Goal: Task Accomplishment & Management: Complete application form

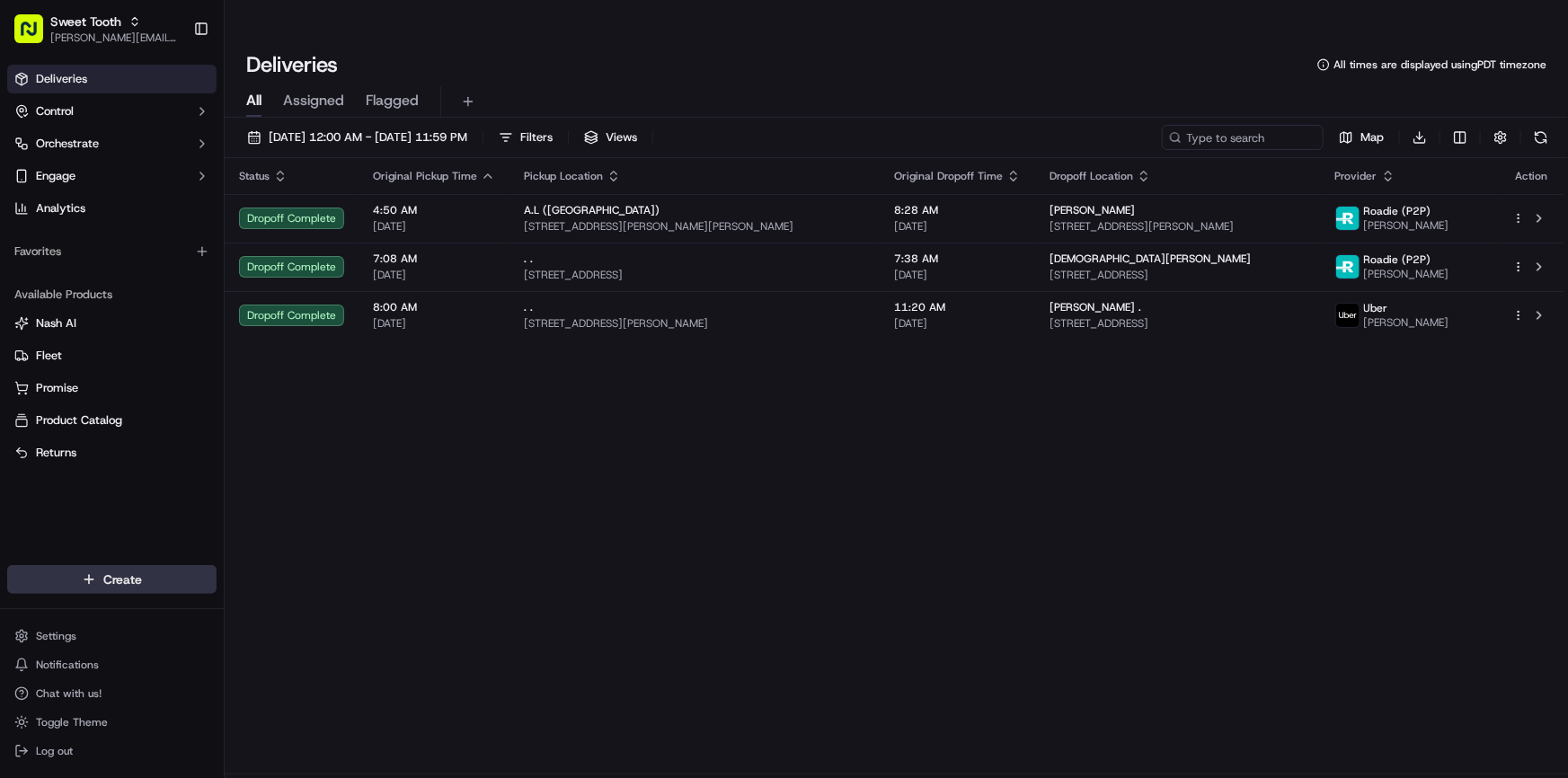
click at [164, 584] on html "Sweet Tooth anthony@oases-io.com Toggle Sidebar Deliveries Control Orchestrate …" at bounding box center [784, 389] width 1568 height 778
click at [314, 624] on link "Delivery" at bounding box center [324, 613] width 200 height 32
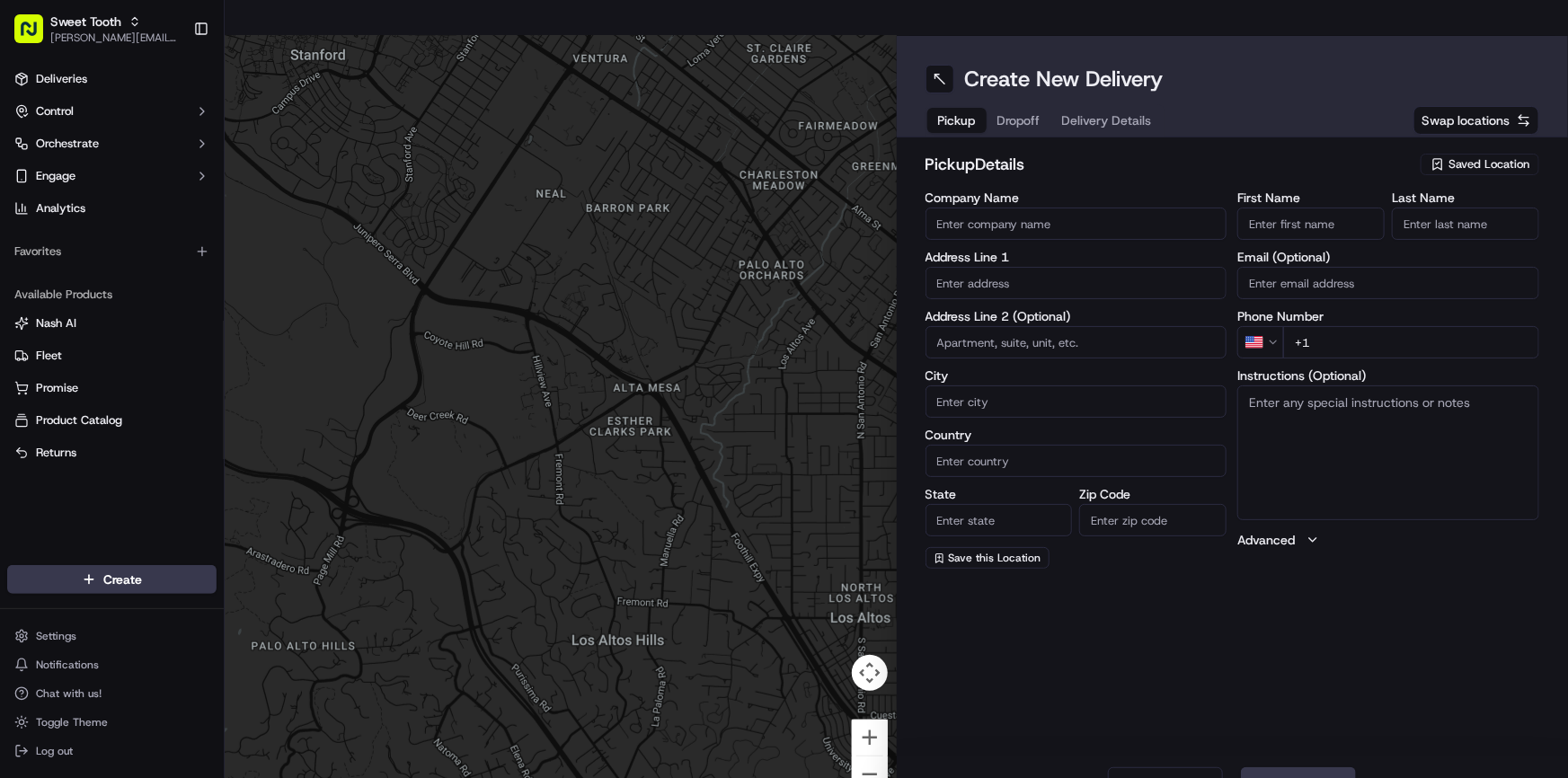
click at [1438, 157] on icon "button" at bounding box center [1437, 163] width 14 height 14
type input "adrian"
click at [1418, 196] on span "Adriana (bellflower)" at bounding box center [1449, 195] width 221 height 16
type input "Adriana (bellflower)"
type input "8745 Ramona St"
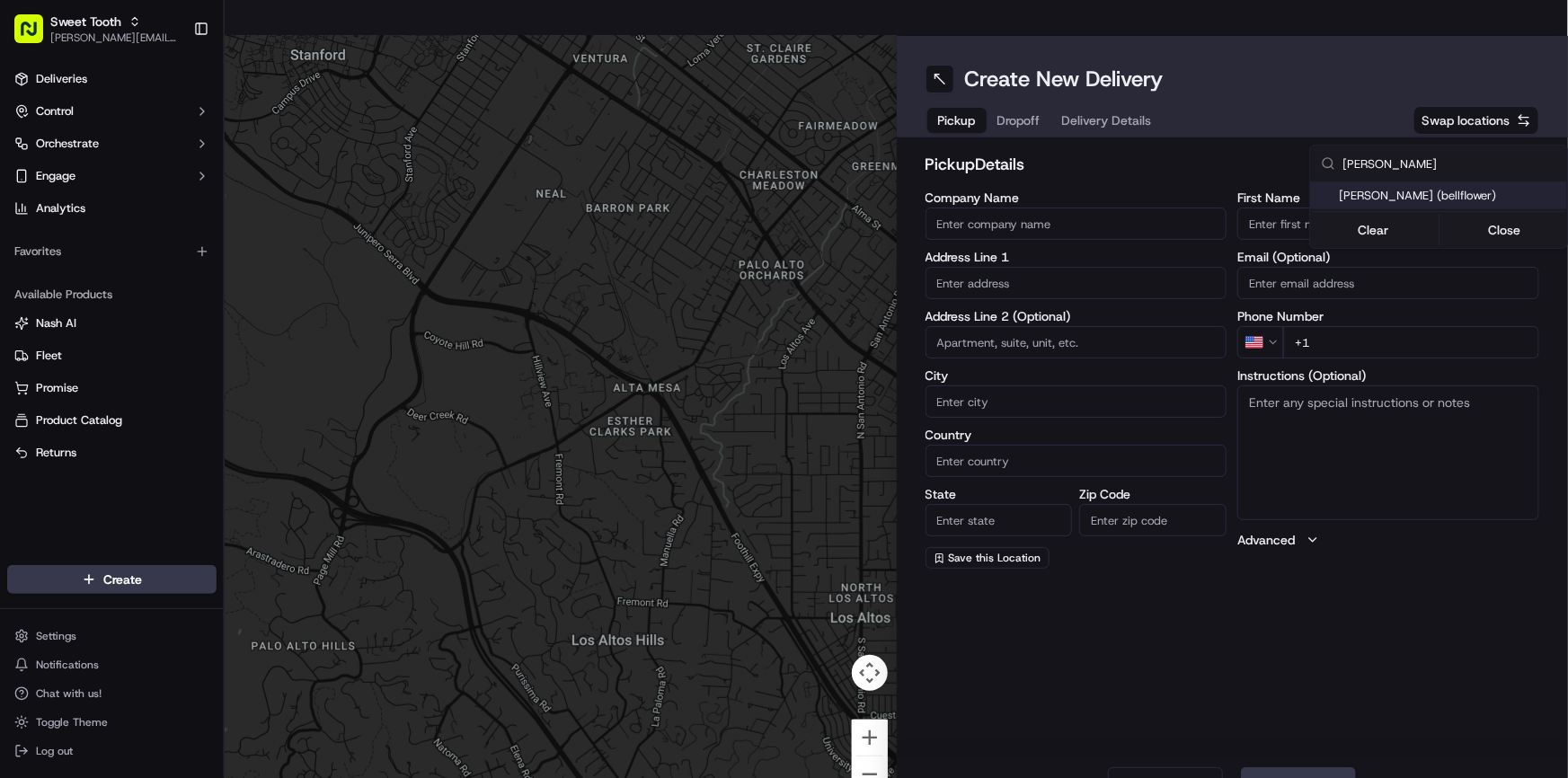
type input "Bellflower"
type input "US"
type input "CA"
type input "90706"
type input "."
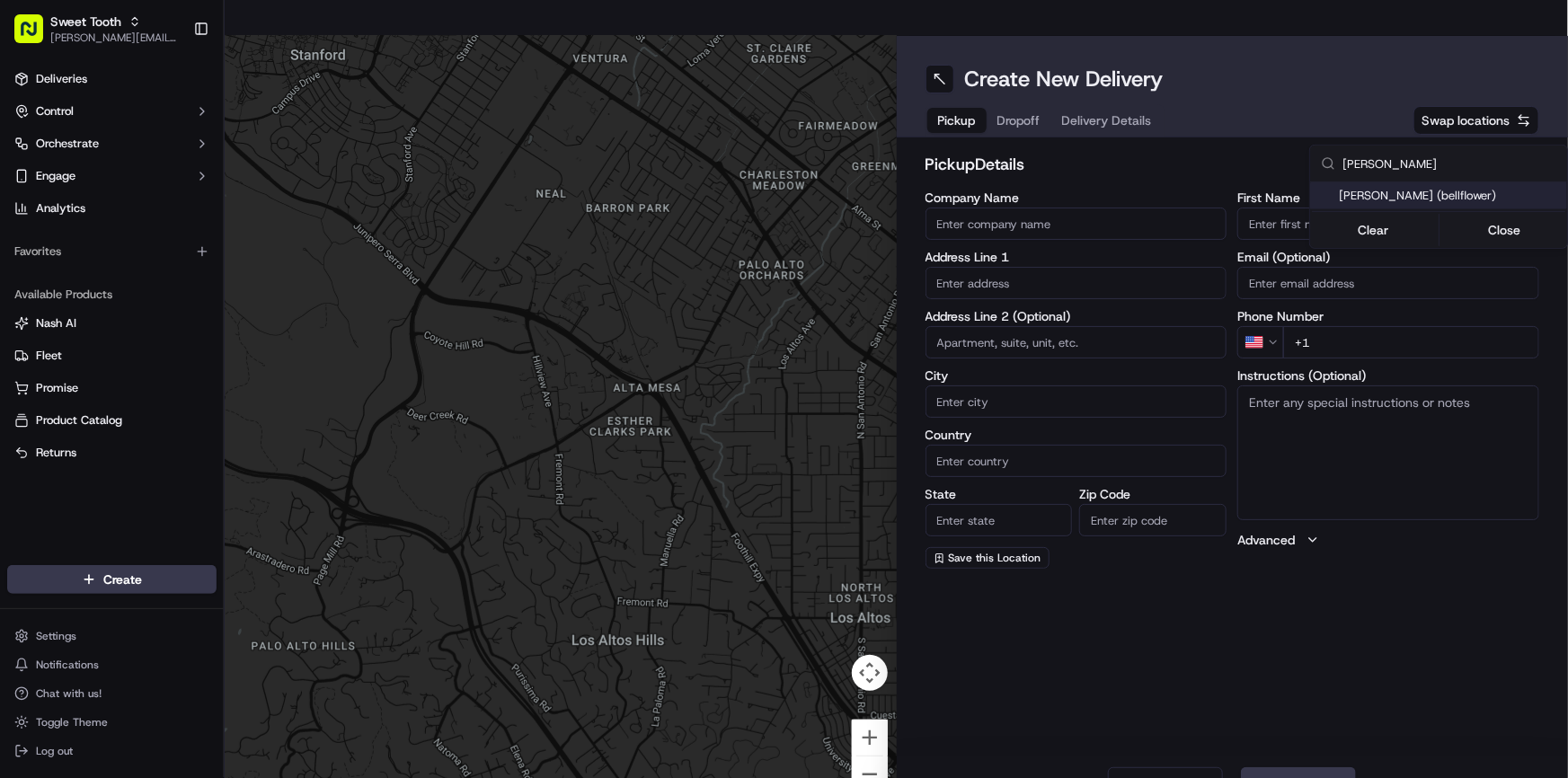
type input "."
type input "+1 818 919 4315"
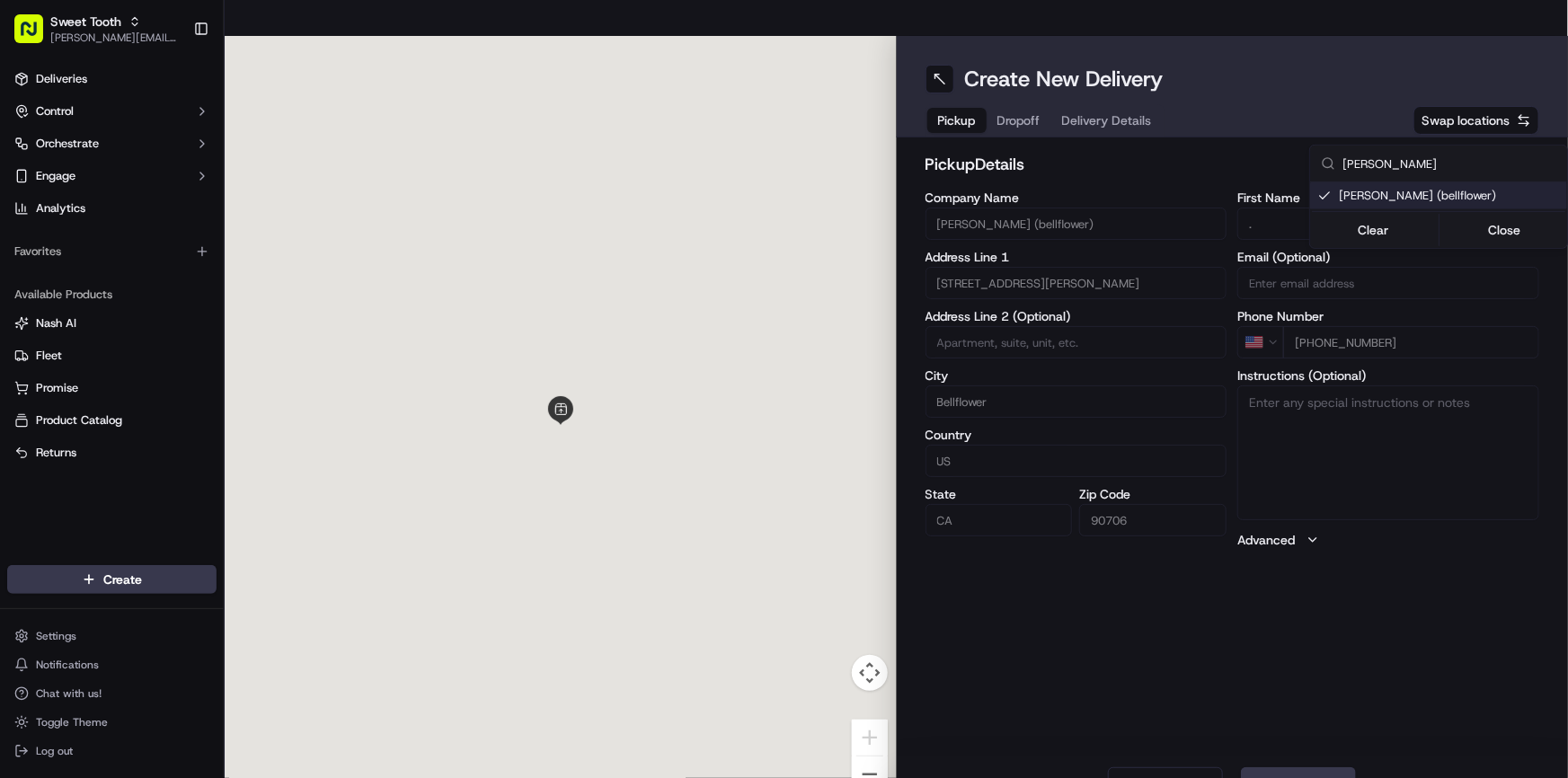
click at [1362, 644] on html "Sweet Tooth anthony@oases-io.com Toggle Sidebar Deliveries Control Orchestrate …" at bounding box center [784, 389] width 1568 height 778
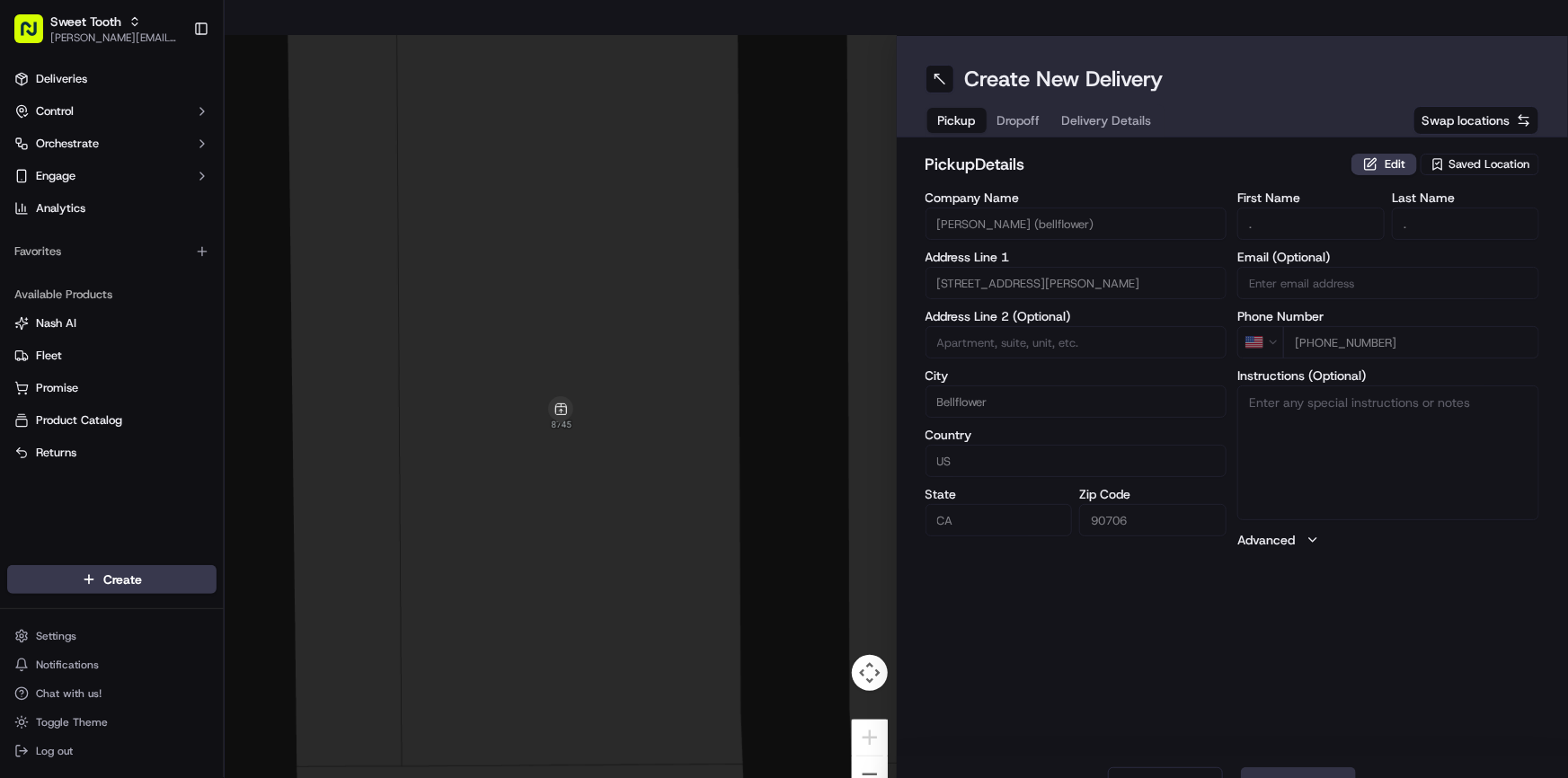
click at [1286, 768] on button "Next" at bounding box center [1298, 786] width 115 height 36
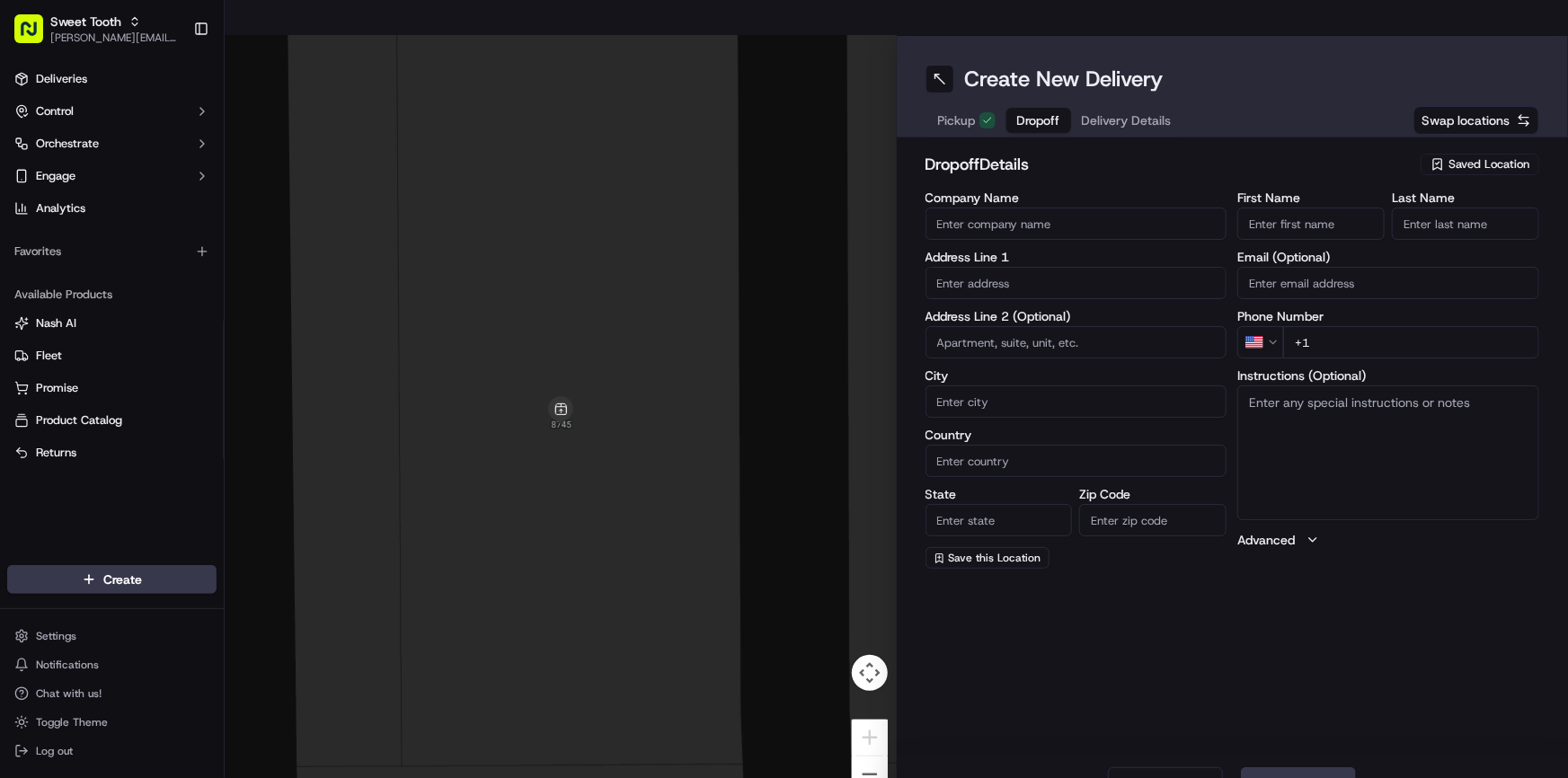
click at [1455, 156] on span "Saved Location" at bounding box center [1489, 163] width 81 height 16
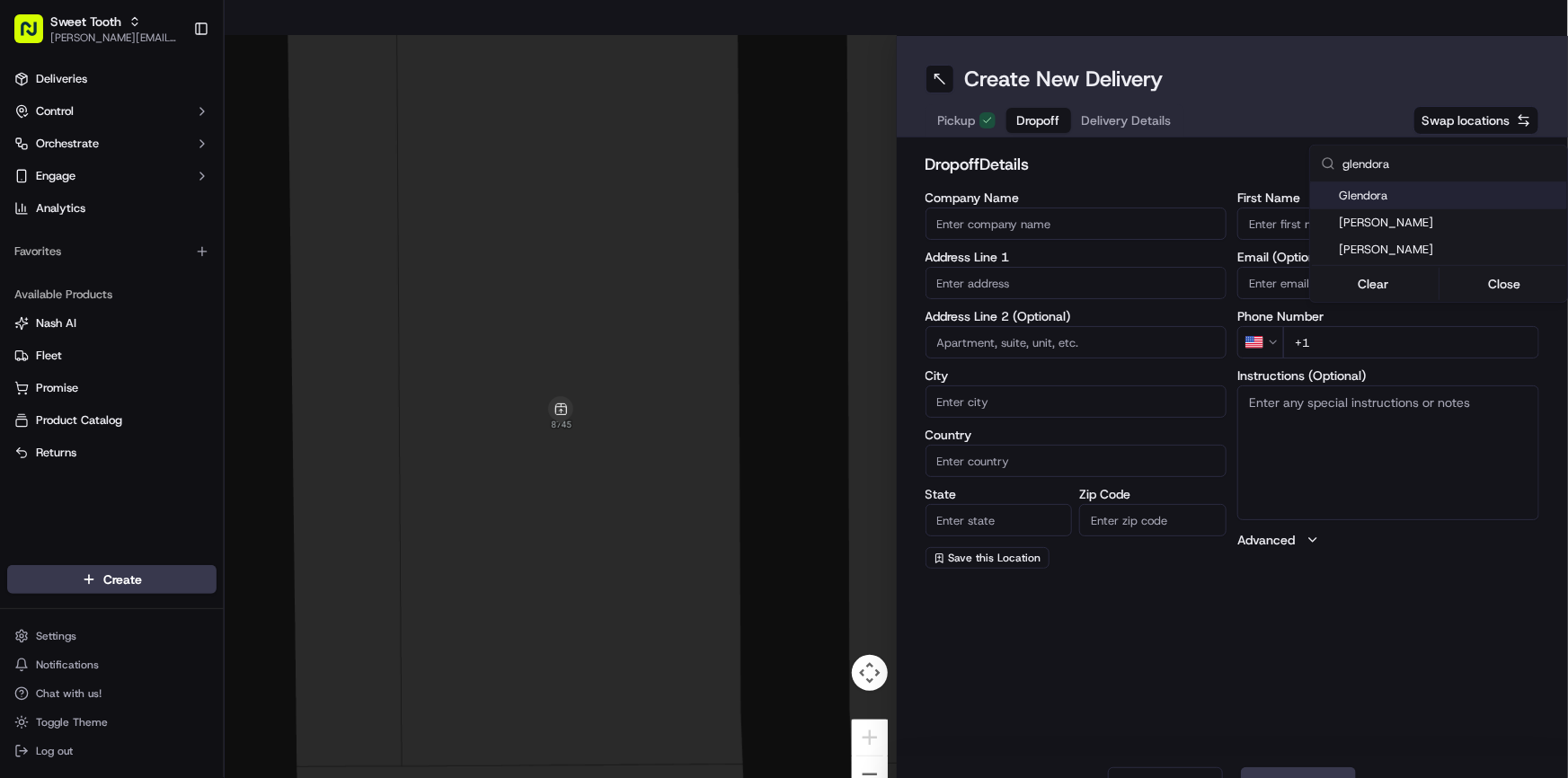
type input "glendora"
click at [1364, 197] on span "Glendora" at bounding box center [1449, 195] width 221 height 16
type input "Glendora"
type input "314 E Bennett Ave"
type input "Glendora"
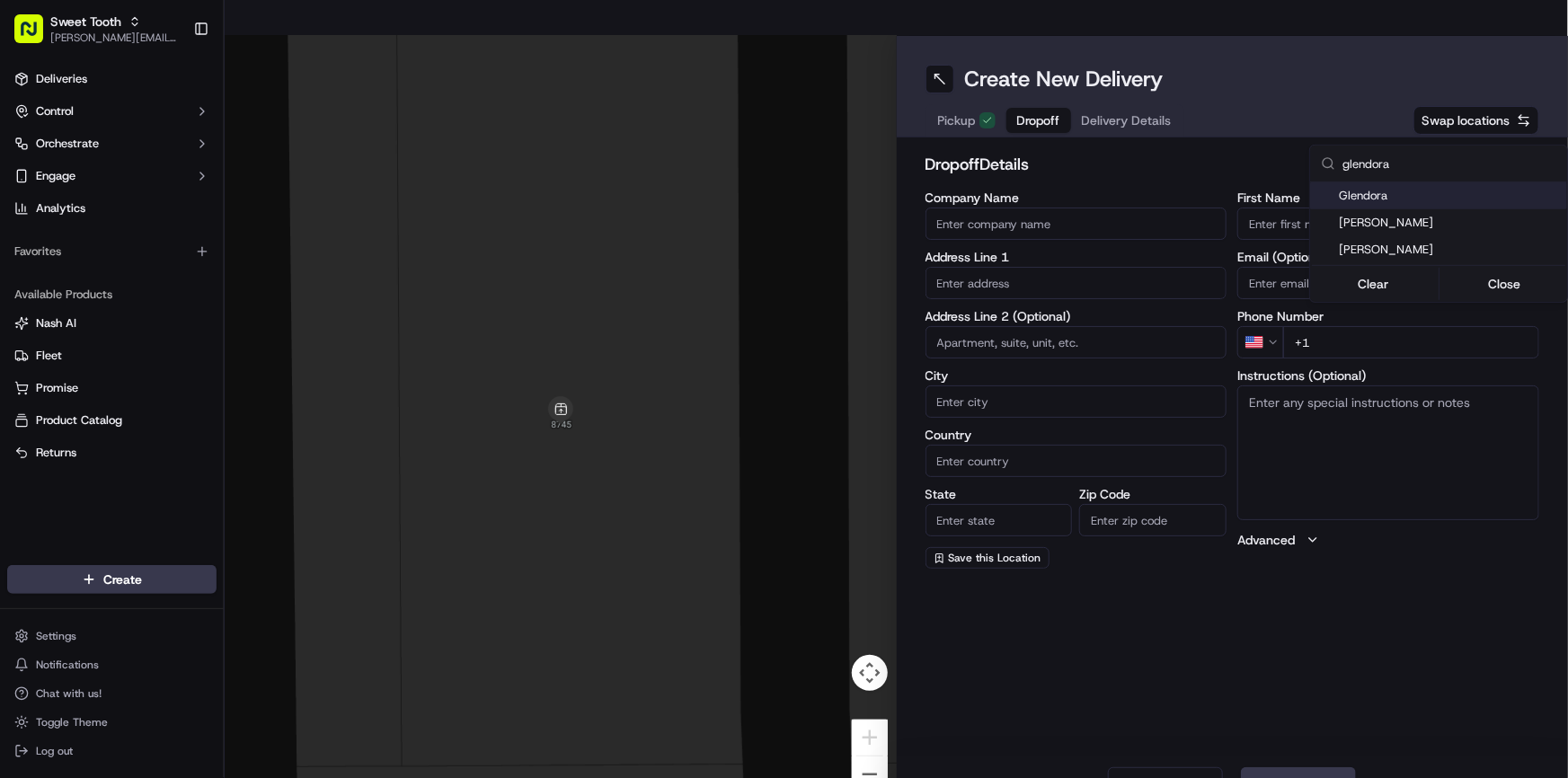
type input "US"
type input "CA"
type input "91741"
type input "."
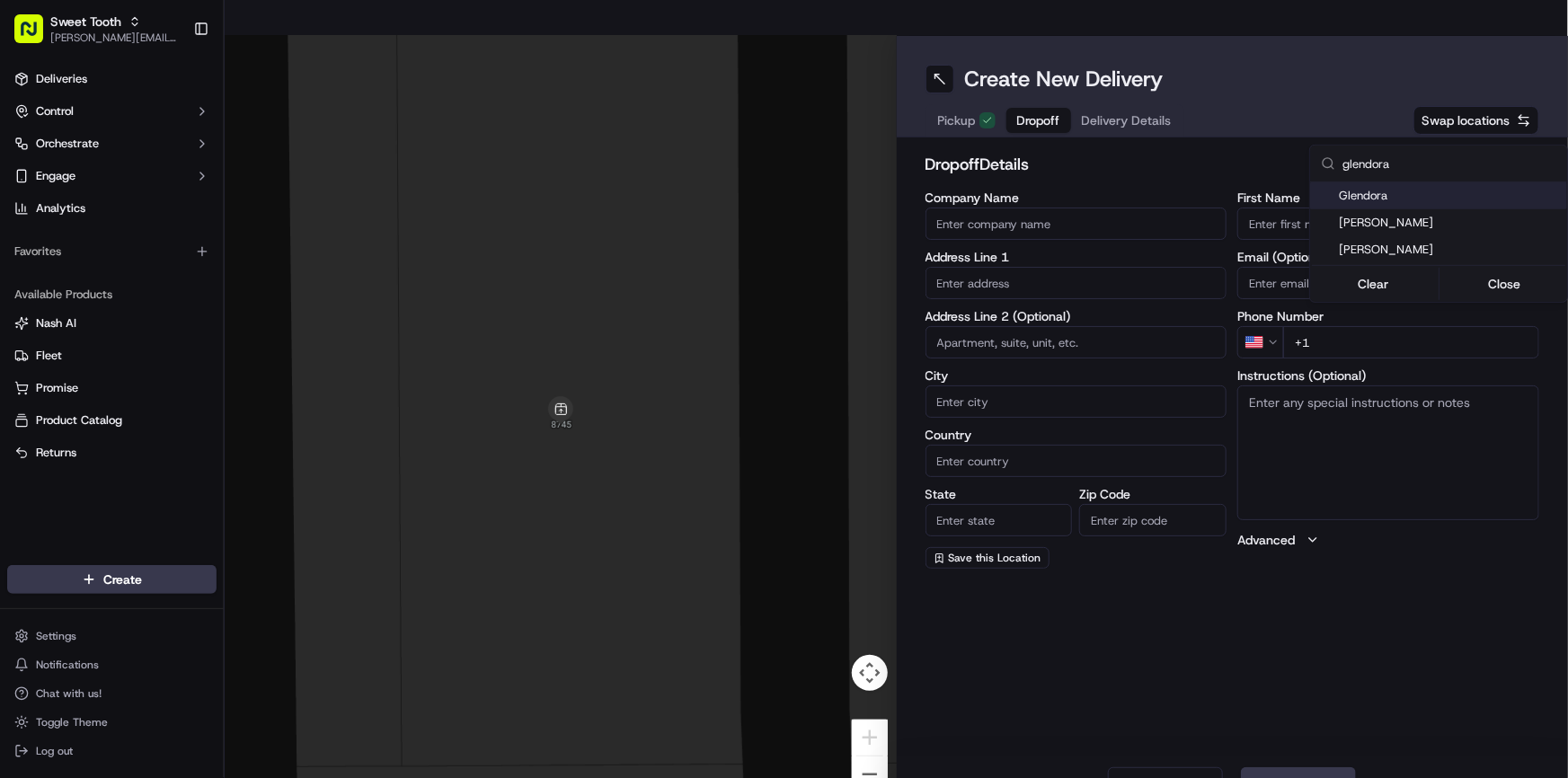
type input "+1 714 553 8450"
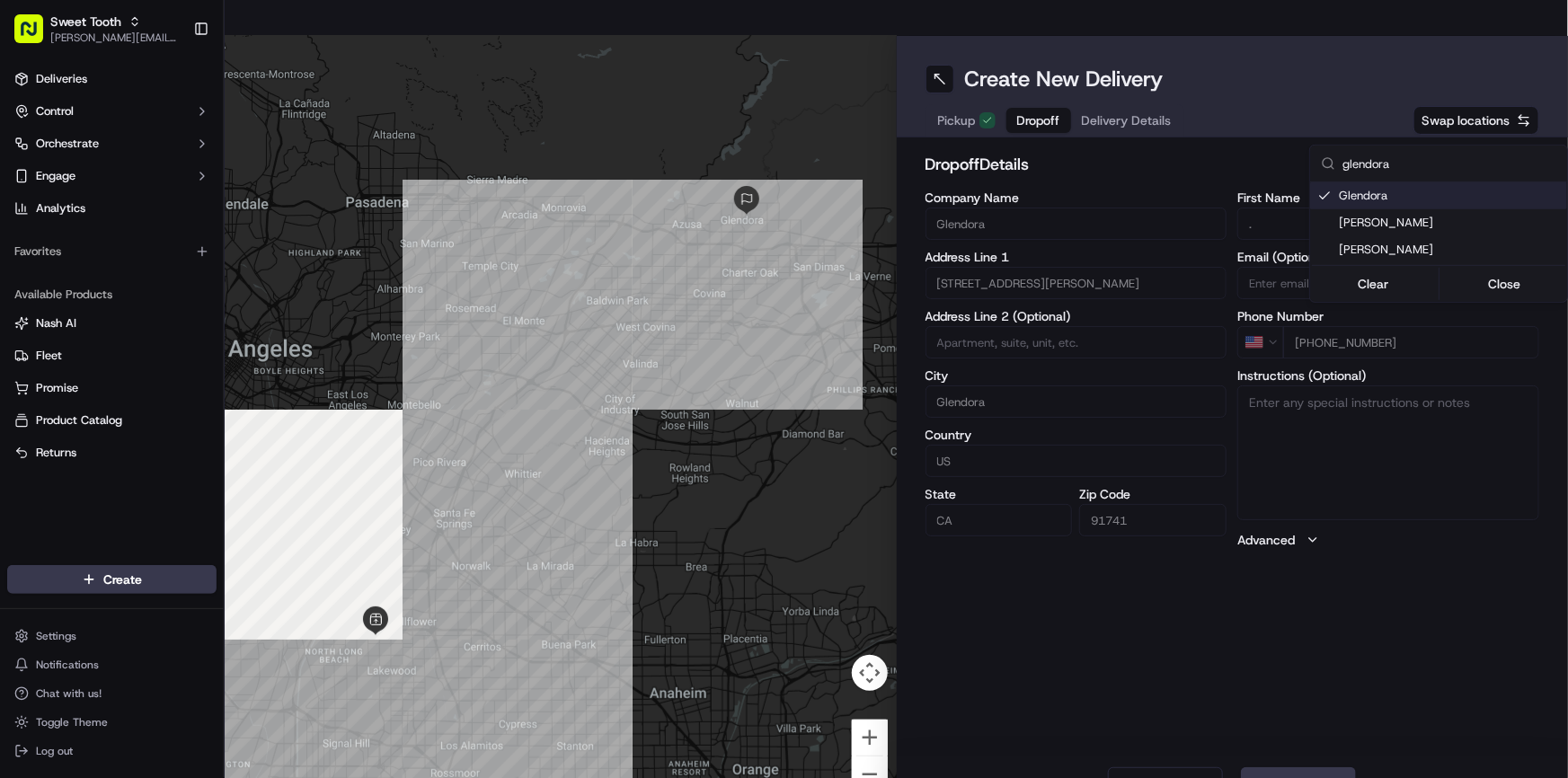
drag, startPoint x: 1297, startPoint y: 119, endPoint x: 1375, endPoint y: 118, distance: 78.0
click at [1298, 118] on html "Sweet Tooth anthony@oases-io.com Toggle Sidebar Deliveries Control Orchestrate …" at bounding box center [784, 389] width 1568 height 778
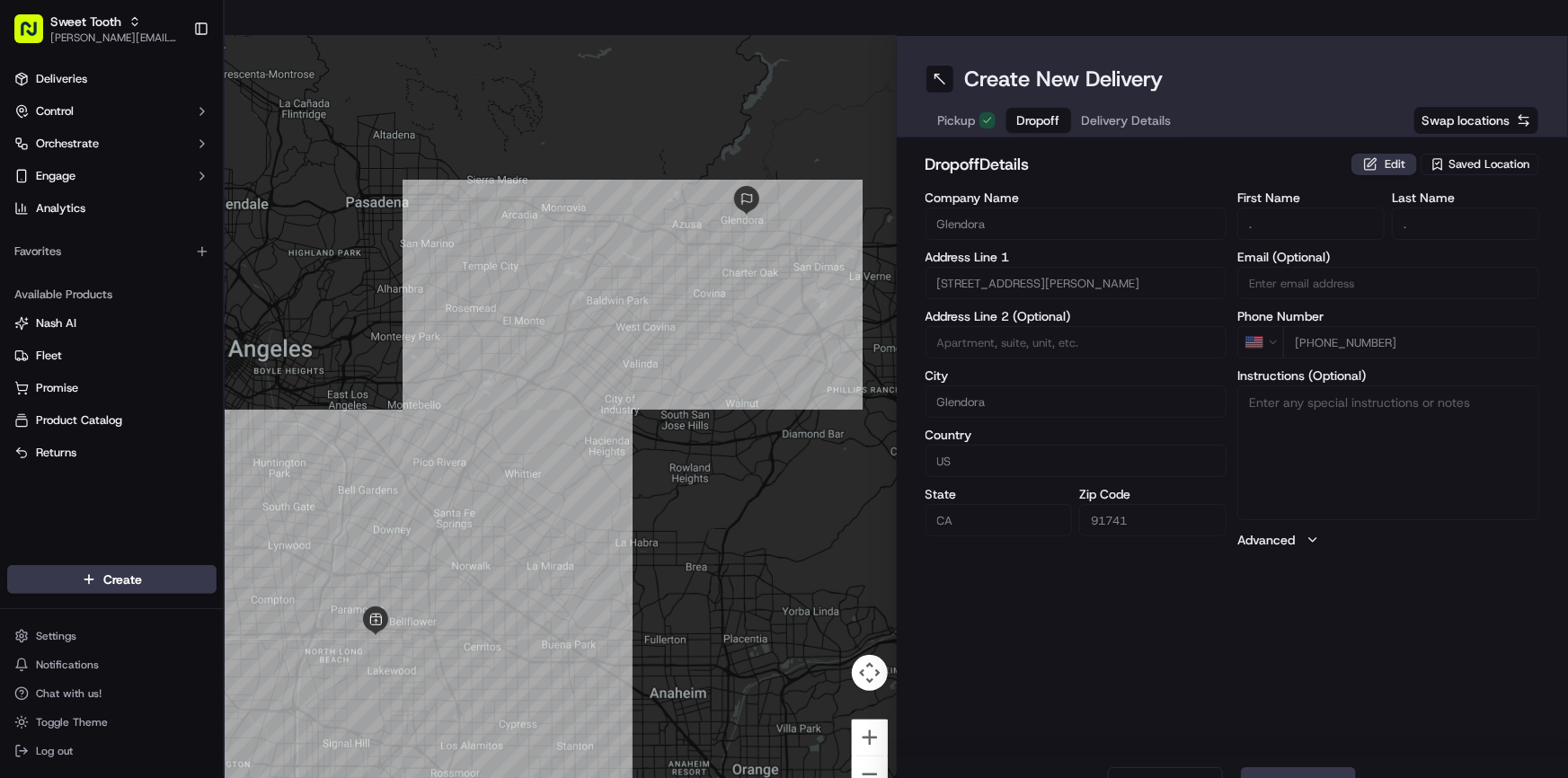
click at [1377, 154] on button "Edit" at bounding box center [1385, 164] width 66 height 22
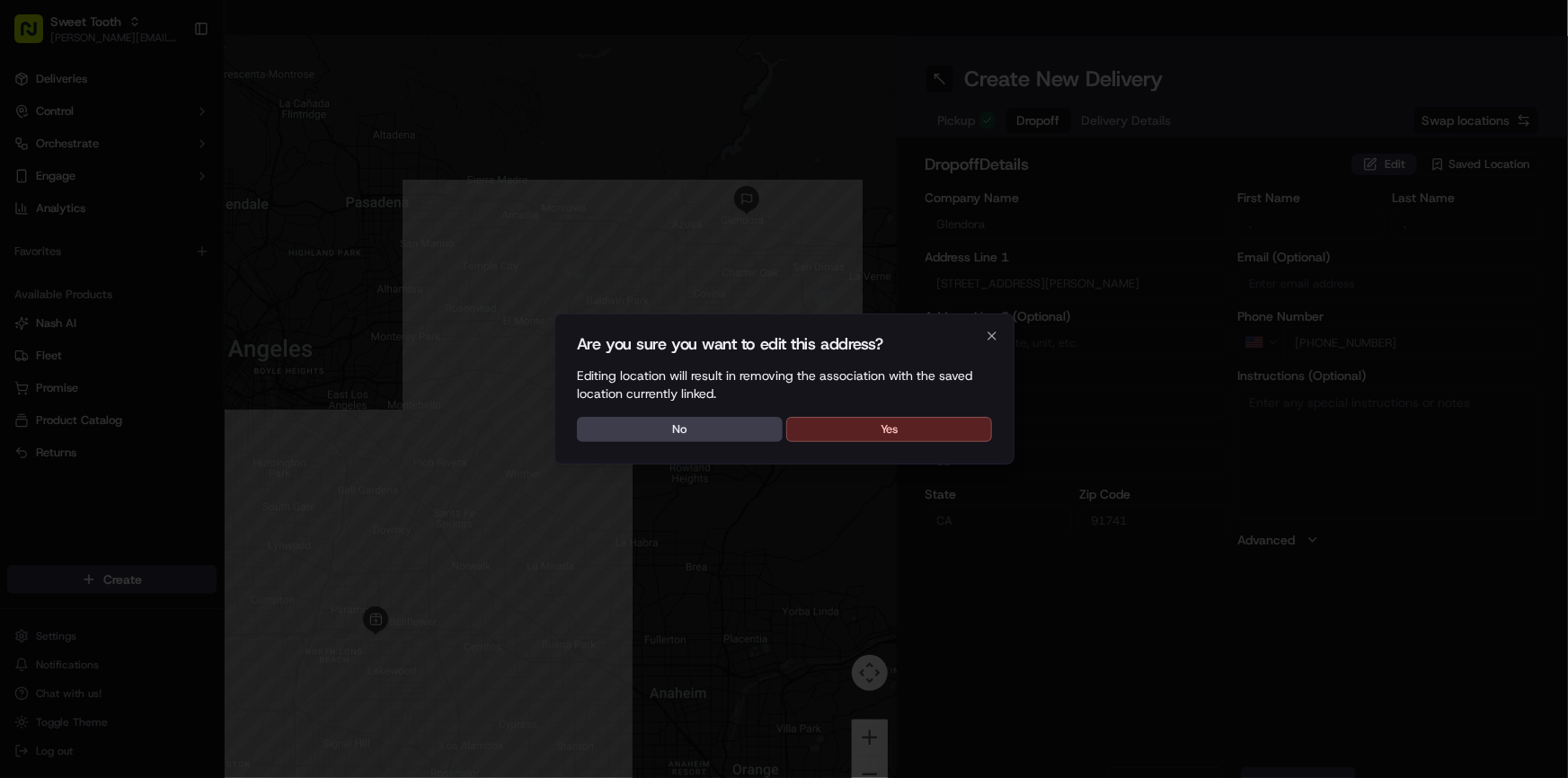
click at [882, 435] on button "Yes" at bounding box center [889, 429] width 206 height 25
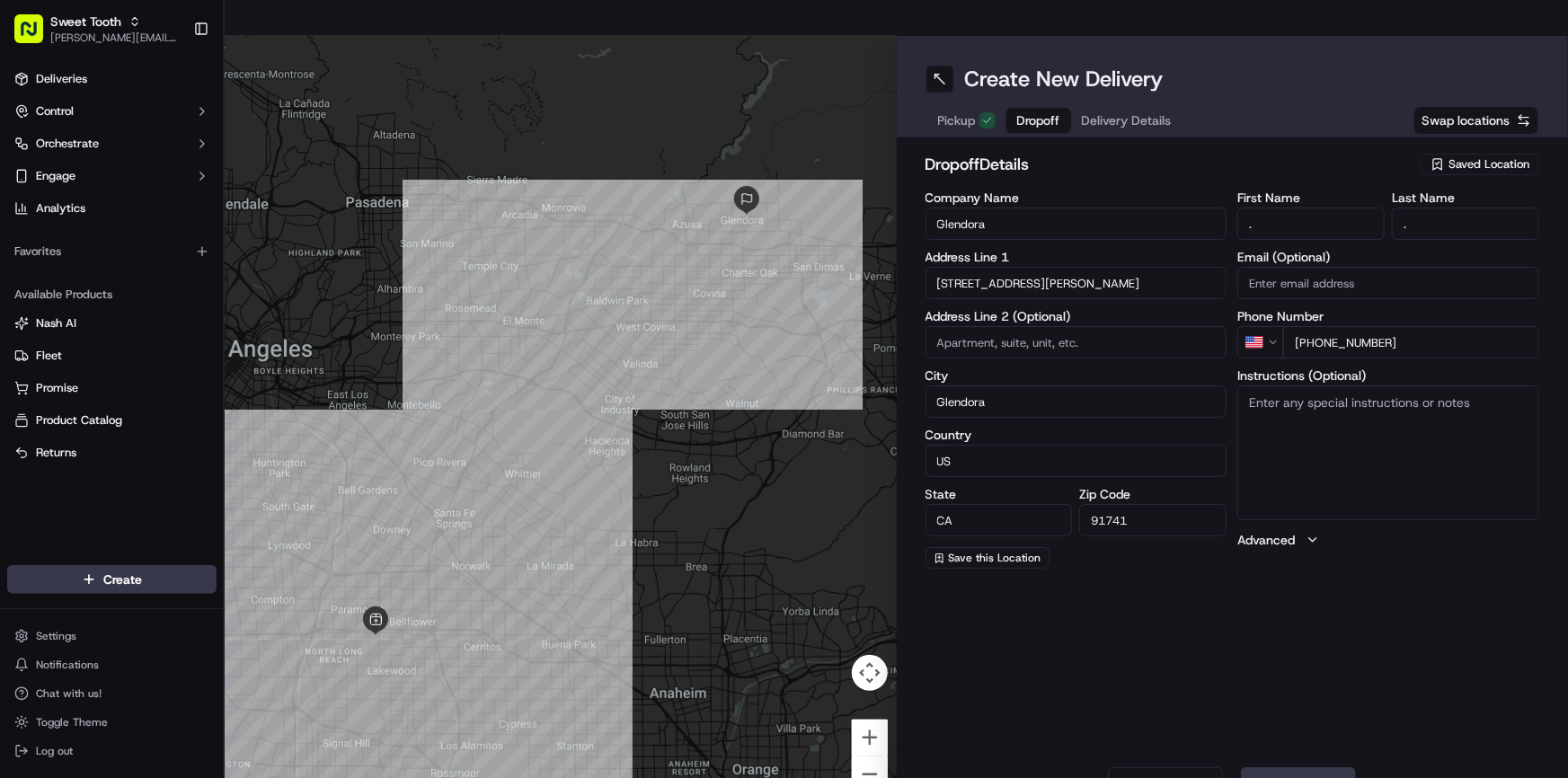
click at [983, 208] on input "Glendora" at bounding box center [1076, 224] width 302 height 32
type input "."
click at [1048, 154] on div "dropoff Details Saved Location Company Name . Address Line 1 314 E Bennett Ave …" at bounding box center [1233, 361] width 614 height 417
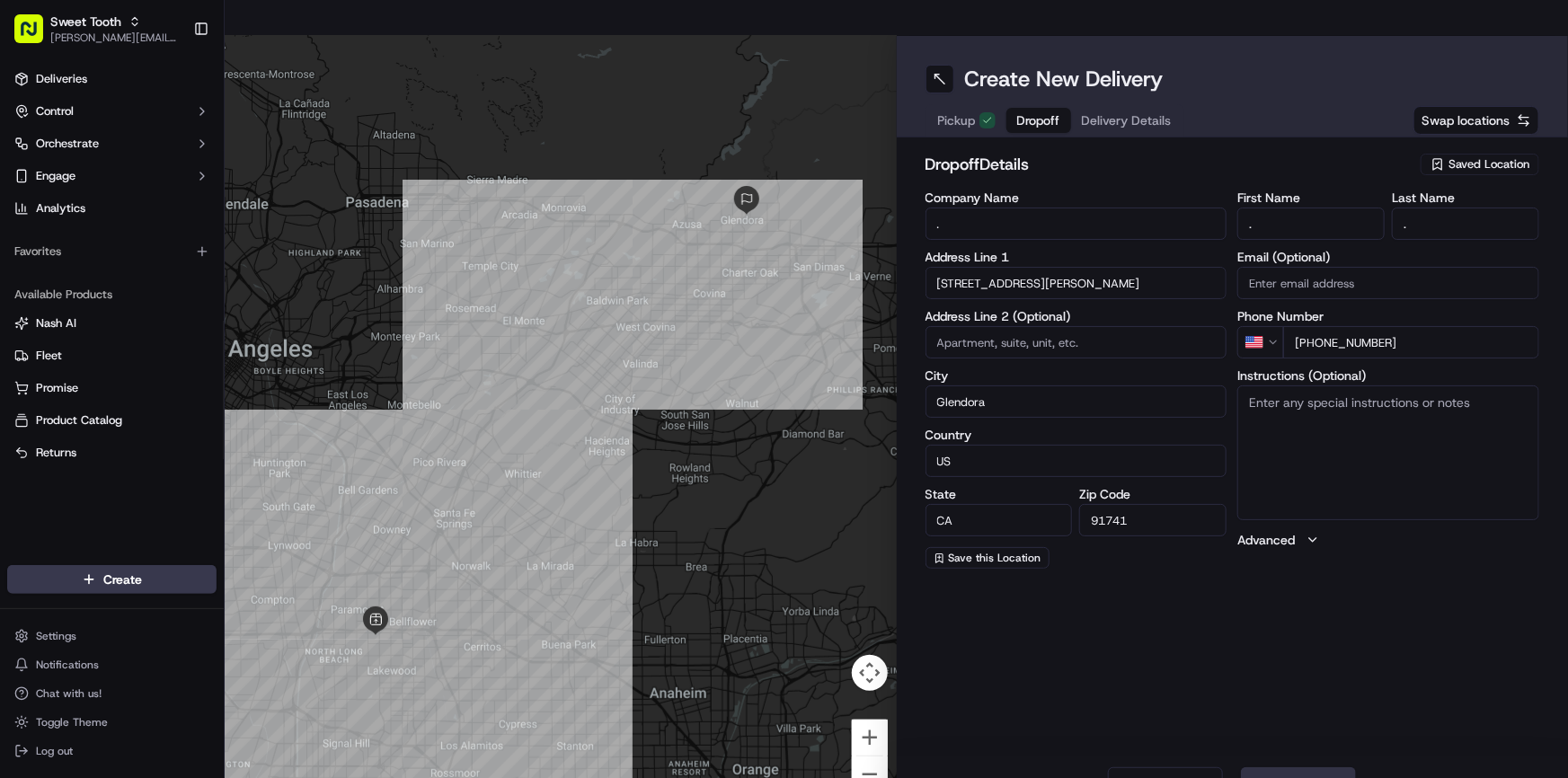
click at [1294, 768] on button "Next" at bounding box center [1298, 786] width 115 height 36
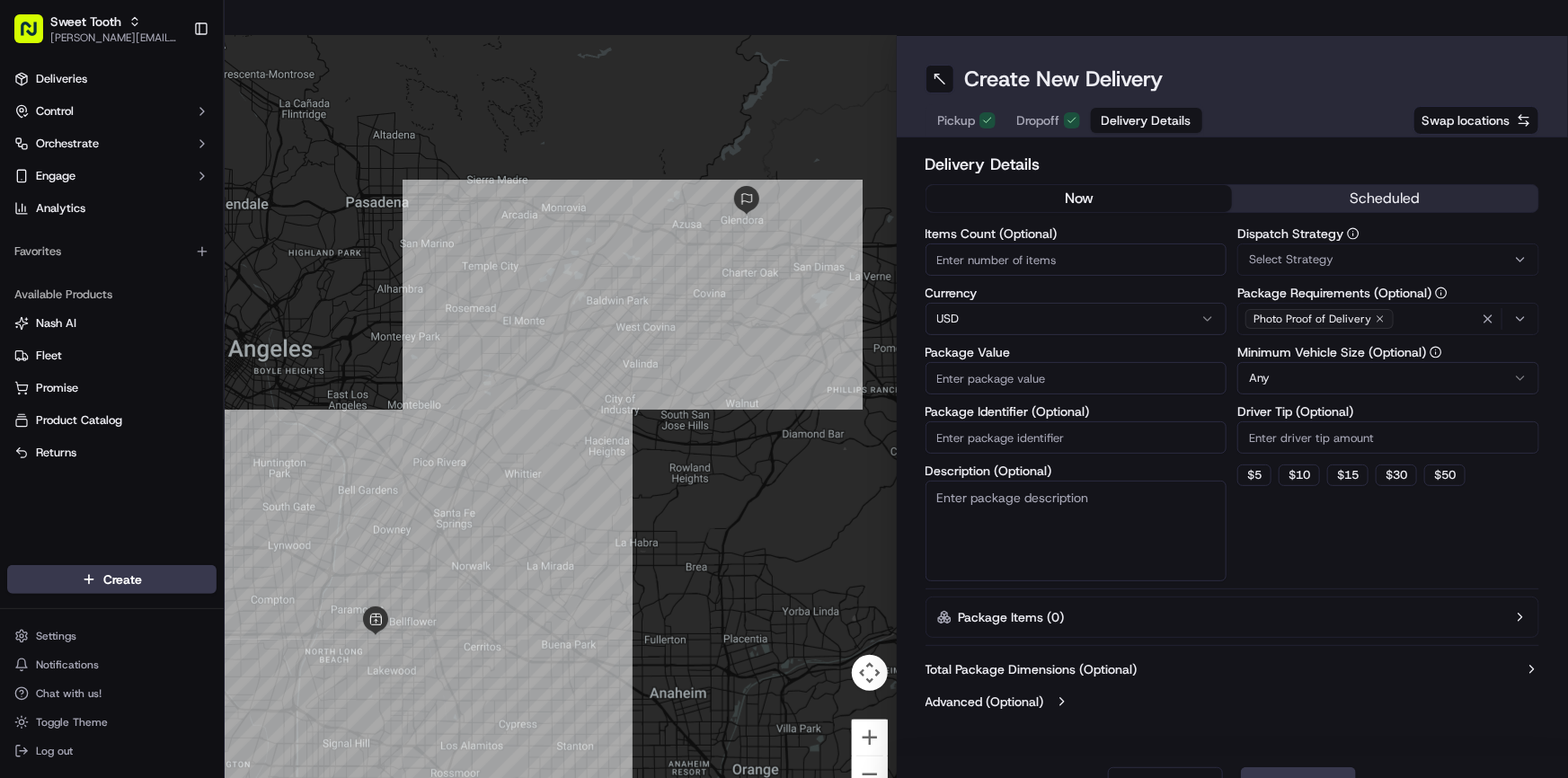
click at [1048, 362] on div "Items Count (Optional) Currency USD Package Value Package Identifier (Optional)…" at bounding box center [1076, 404] width 302 height 354
click at [1033, 362] on input "Package Value" at bounding box center [1076, 378] width 302 height 32
type input "264"
click at [1309, 768] on button "Submit" at bounding box center [1298, 786] width 115 height 36
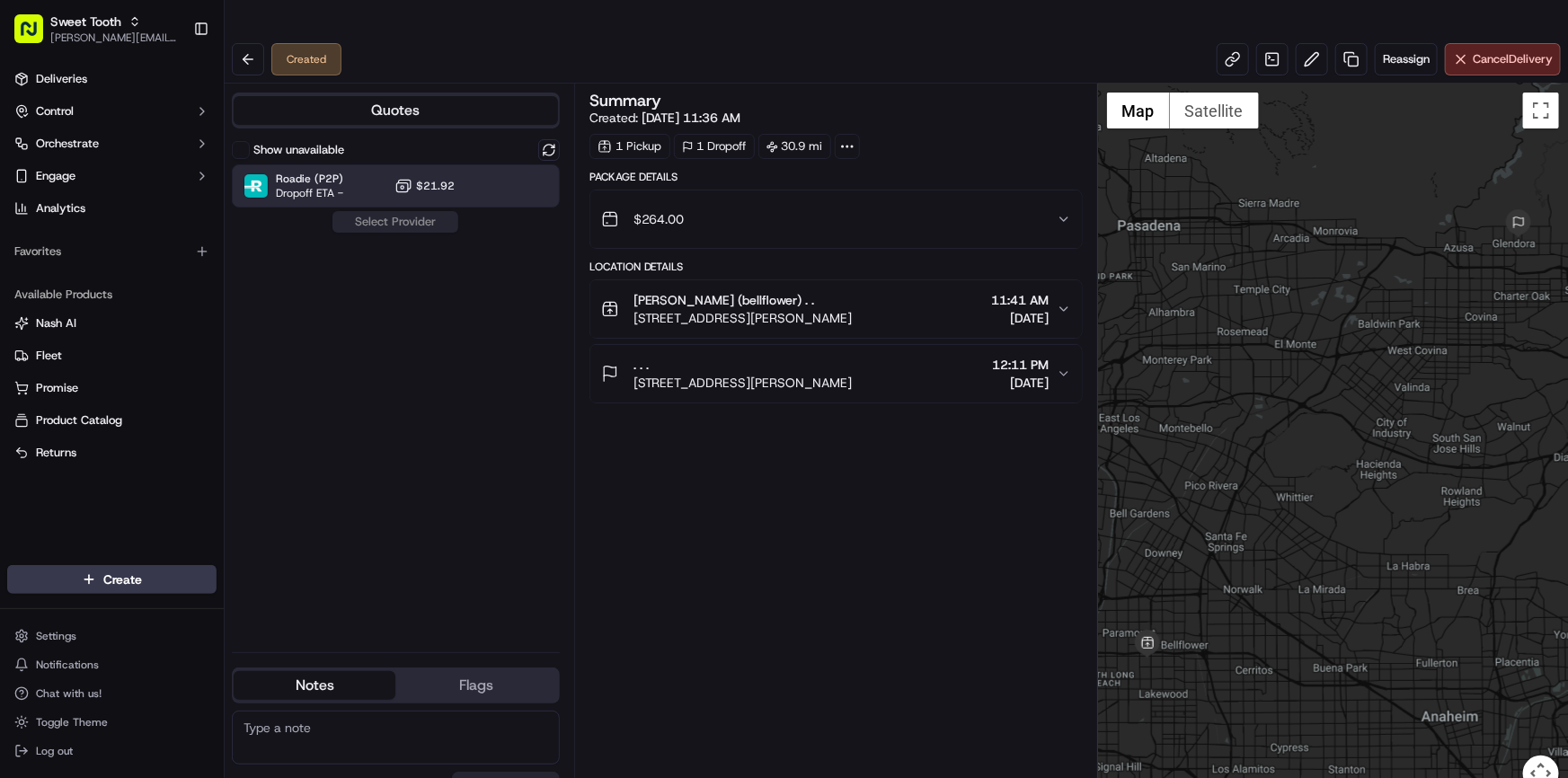
click at [435, 177] on button "$21.92" at bounding box center [425, 185] width 60 height 18
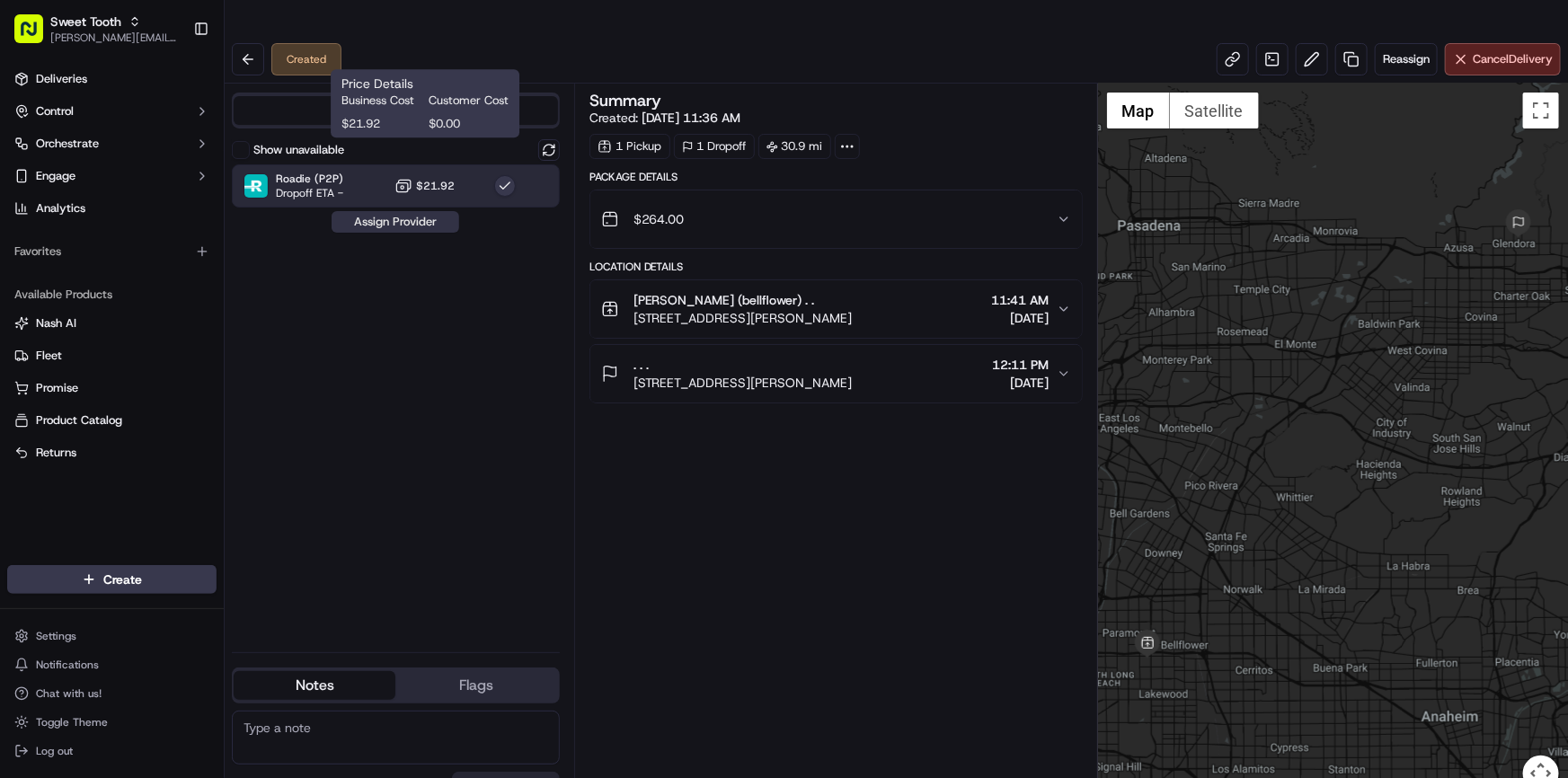
click at [427, 211] on button "Assign Provider" at bounding box center [396, 222] width 128 height 22
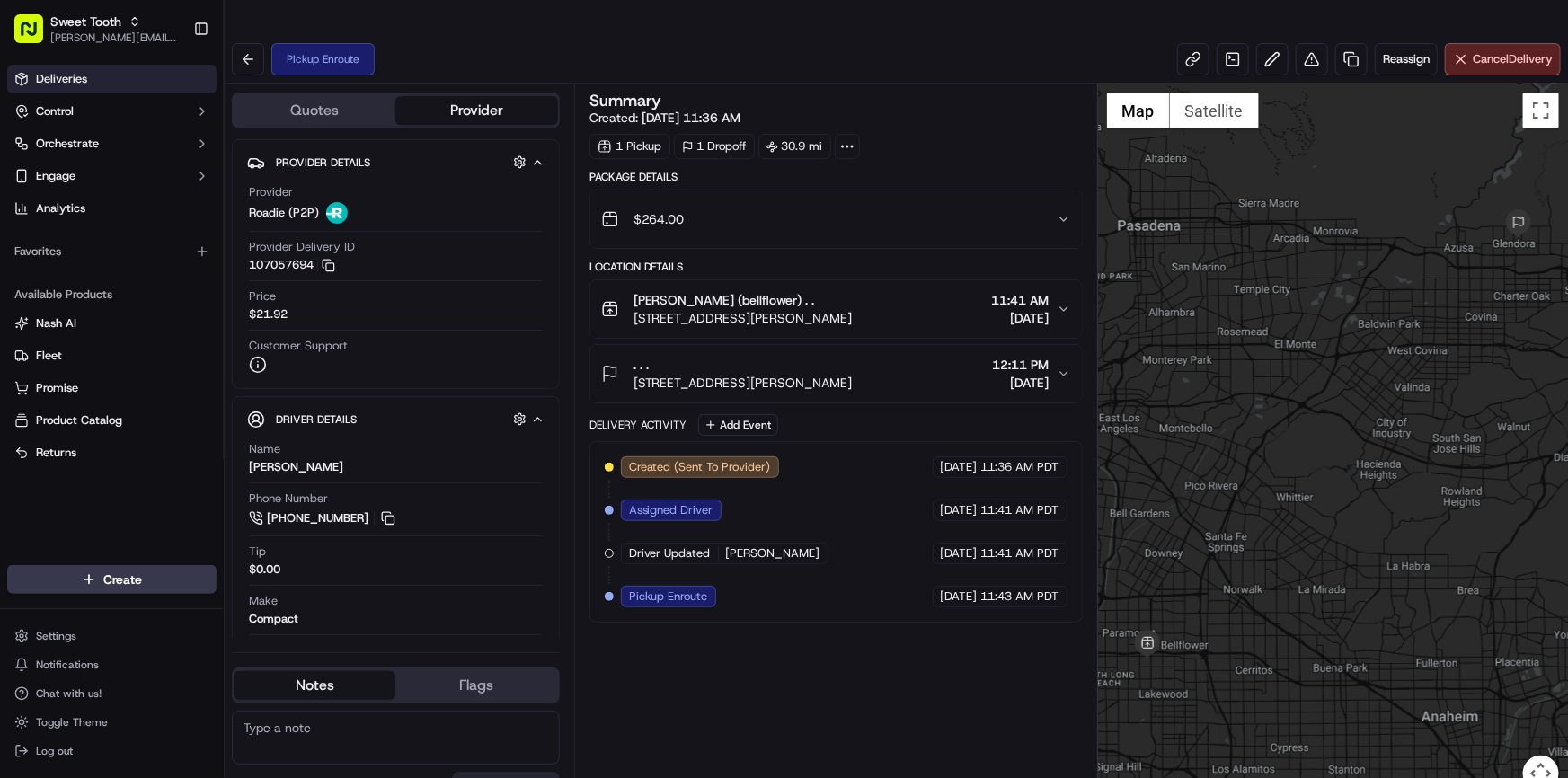
click at [59, 87] on link "Deliveries" at bounding box center [112, 79] width 210 height 29
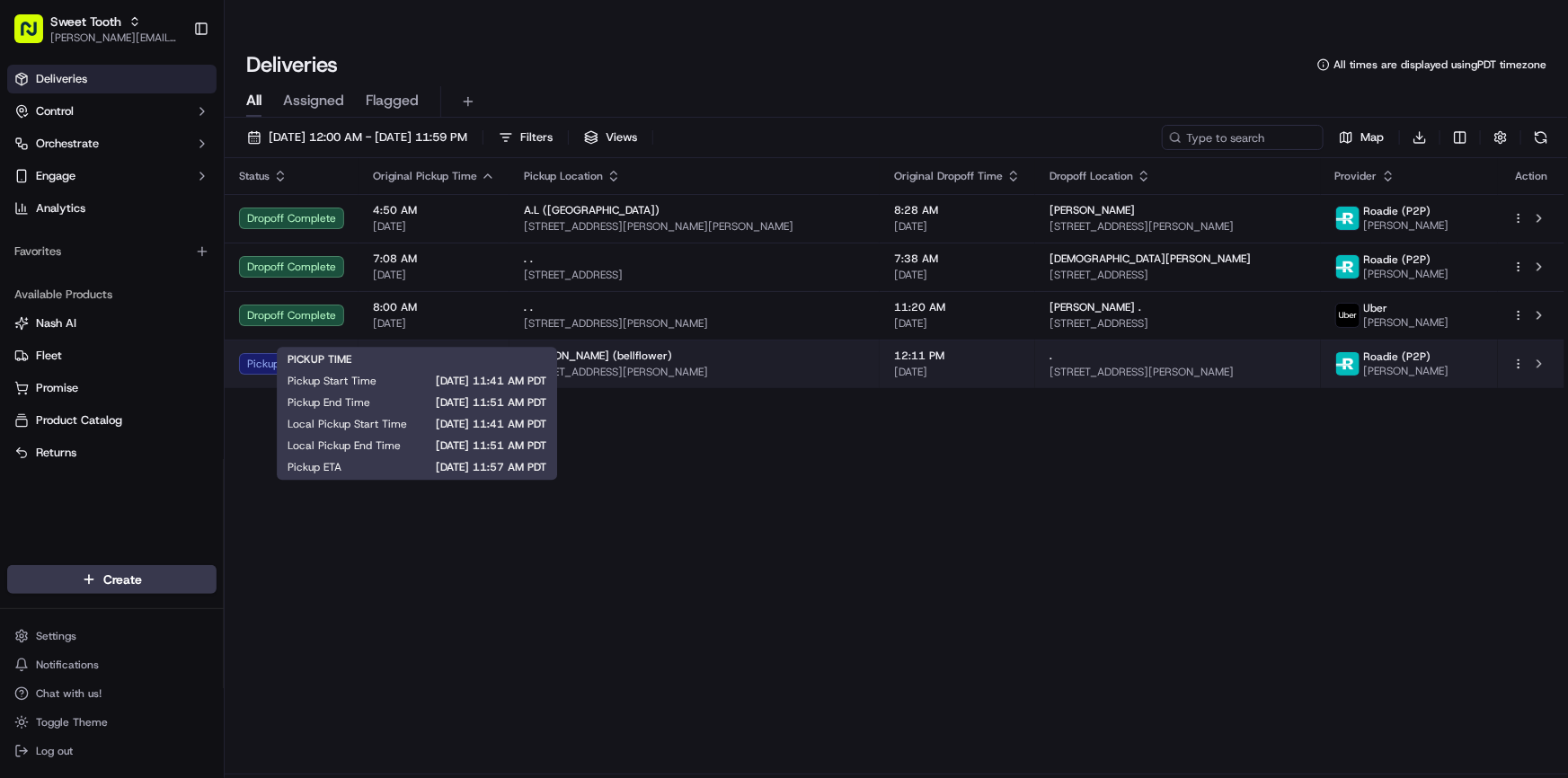
click at [380, 349] on div "11:41 AM 09/17/2025" at bounding box center [434, 364] width 122 height 31
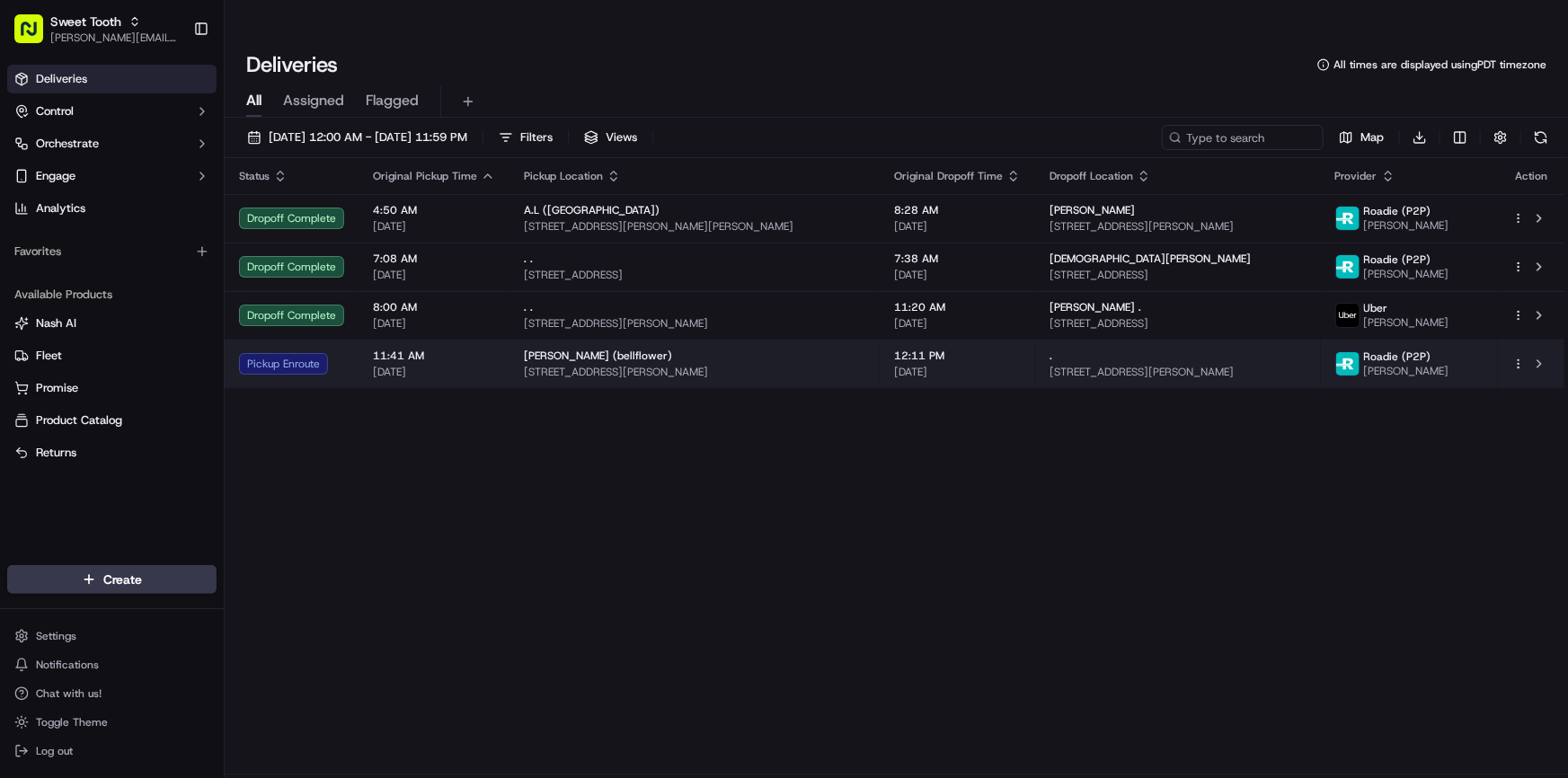
click at [365, 343] on td "11:41 AM 09/17/2025" at bounding box center [434, 365] width 151 height 49
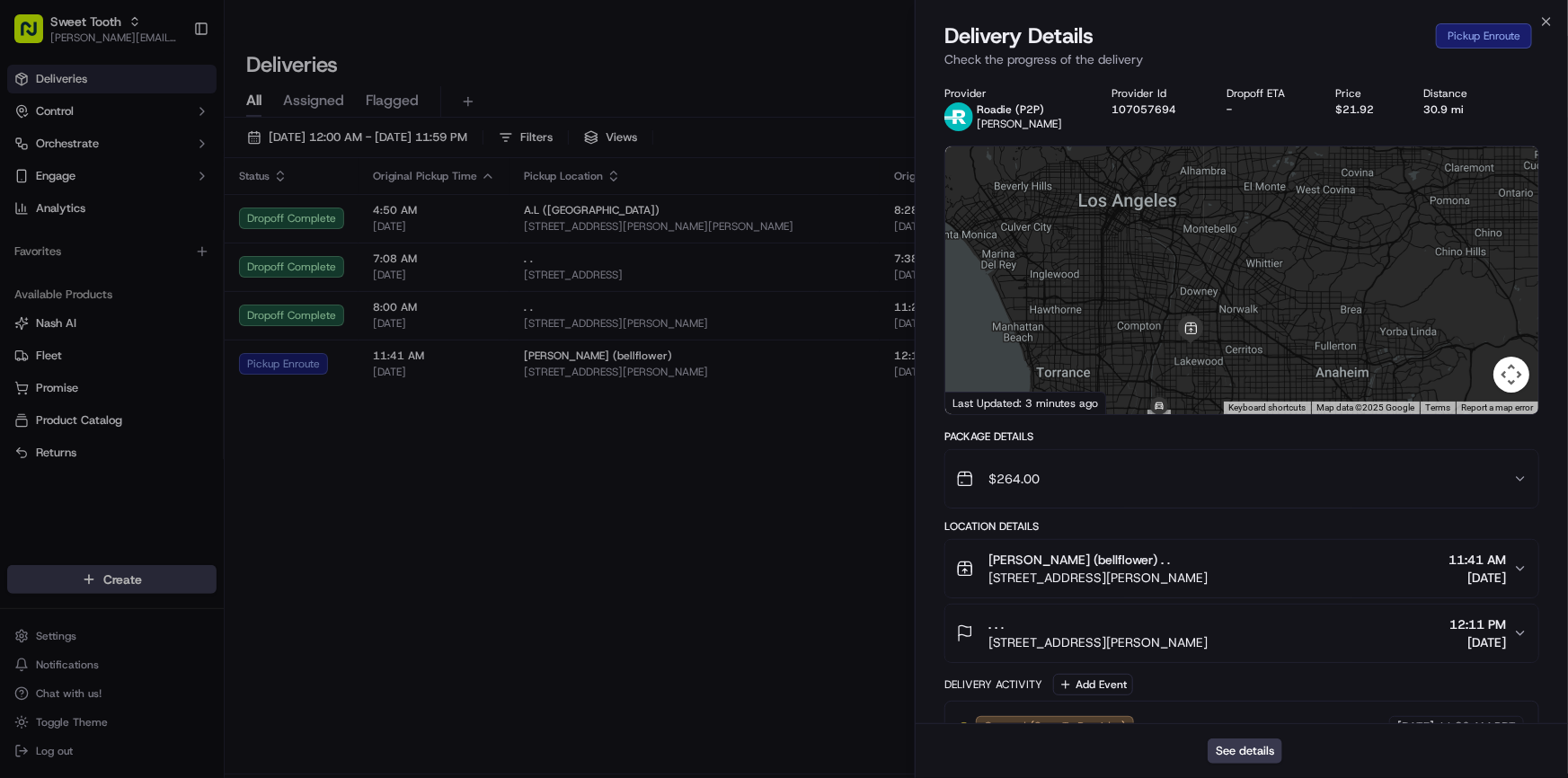
drag, startPoint x: 1196, startPoint y: 365, endPoint x: 1211, endPoint y: 316, distance: 51.2
click at [1211, 316] on div at bounding box center [1241, 280] width 593 height 268
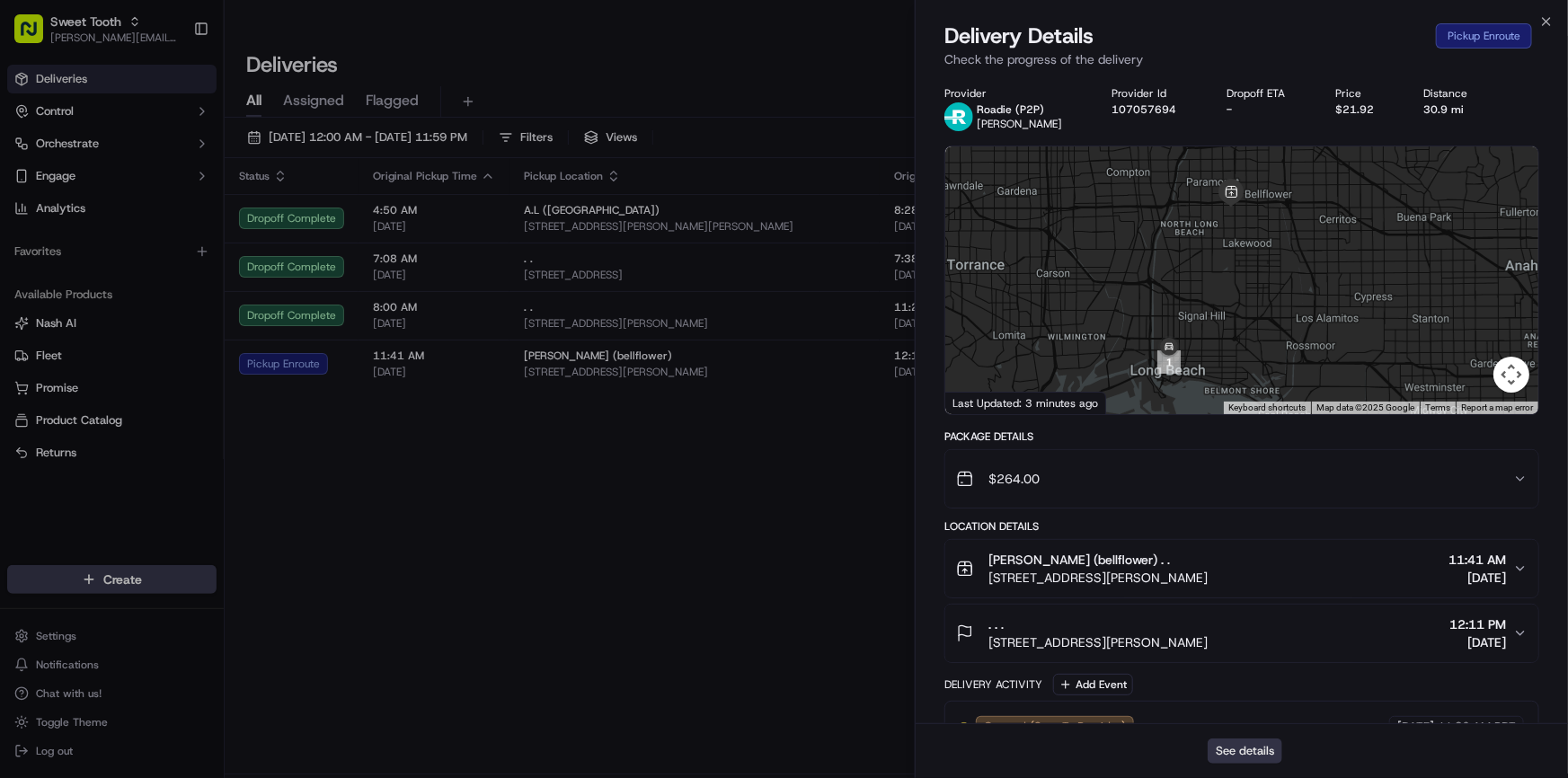
click at [1247, 749] on button "See details" at bounding box center [1245, 751] width 74 height 25
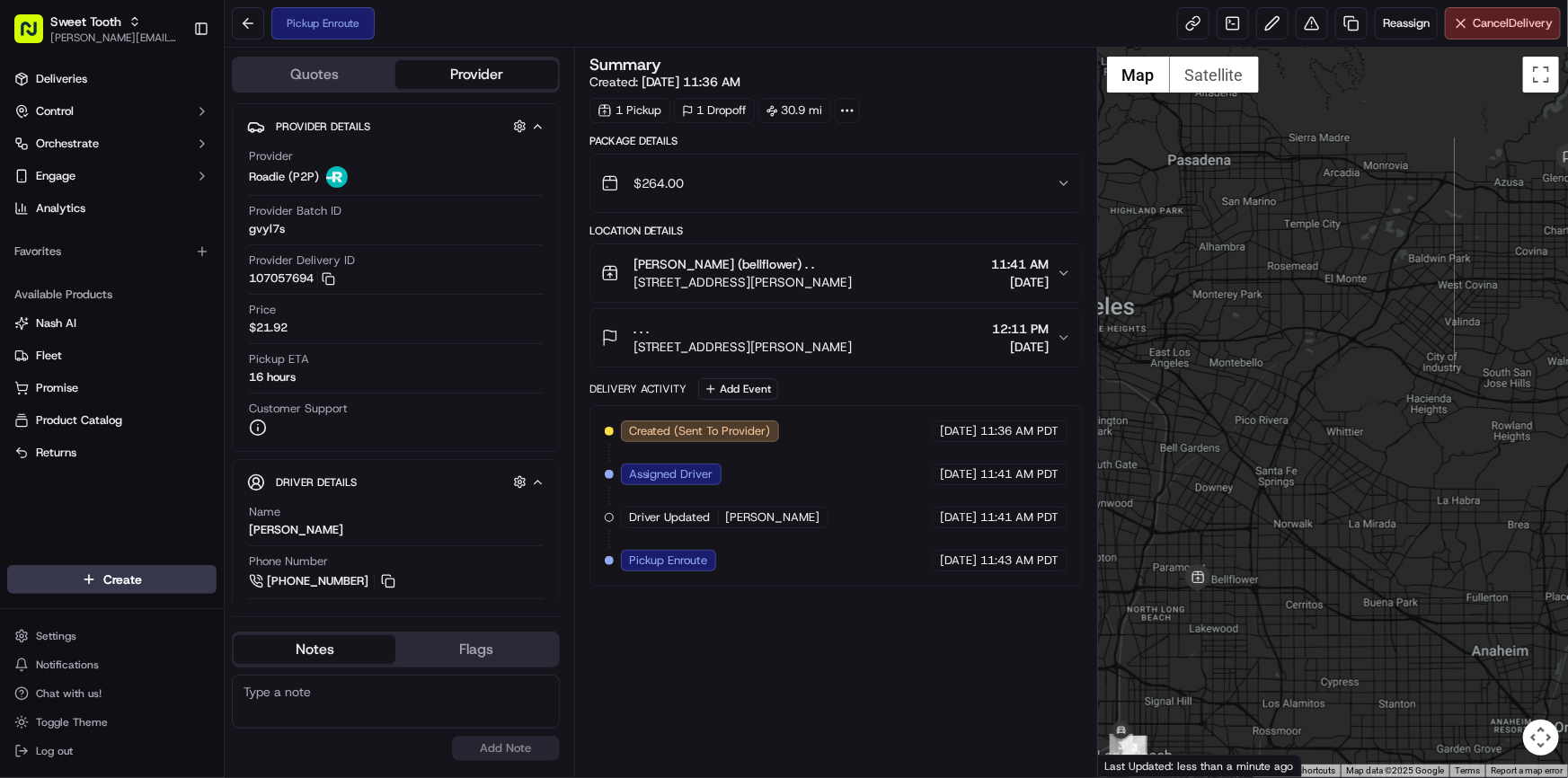
drag, startPoint x: 1303, startPoint y: 522, endPoint x: 1362, endPoint y: 488, distance: 68.1
click at [1362, 488] on div at bounding box center [1333, 412] width 470 height 730
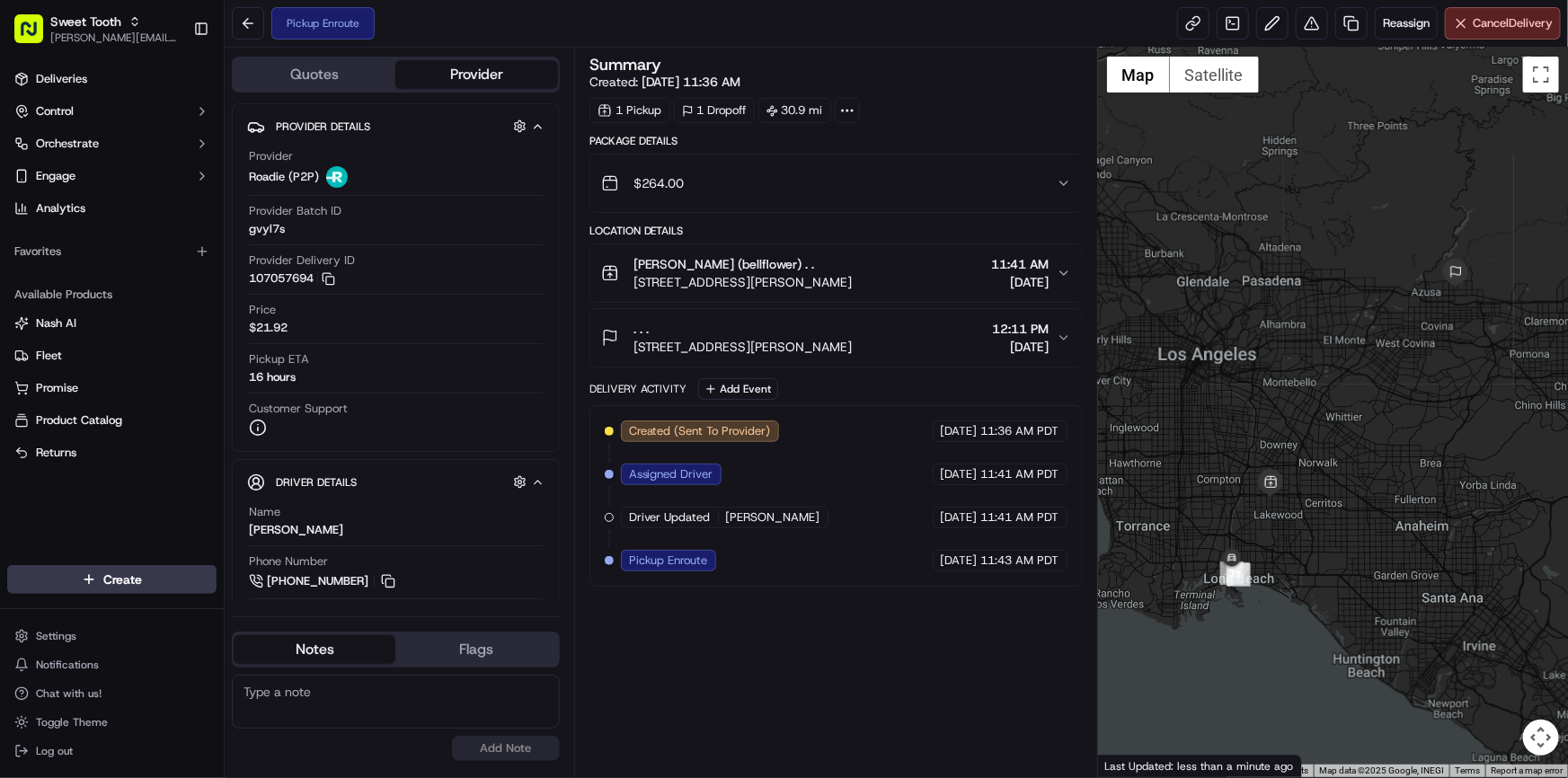
drag, startPoint x: 1272, startPoint y: 568, endPoint x: 1274, endPoint y: 539, distance: 29.1
click at [1294, 505] on div at bounding box center [1333, 412] width 470 height 730
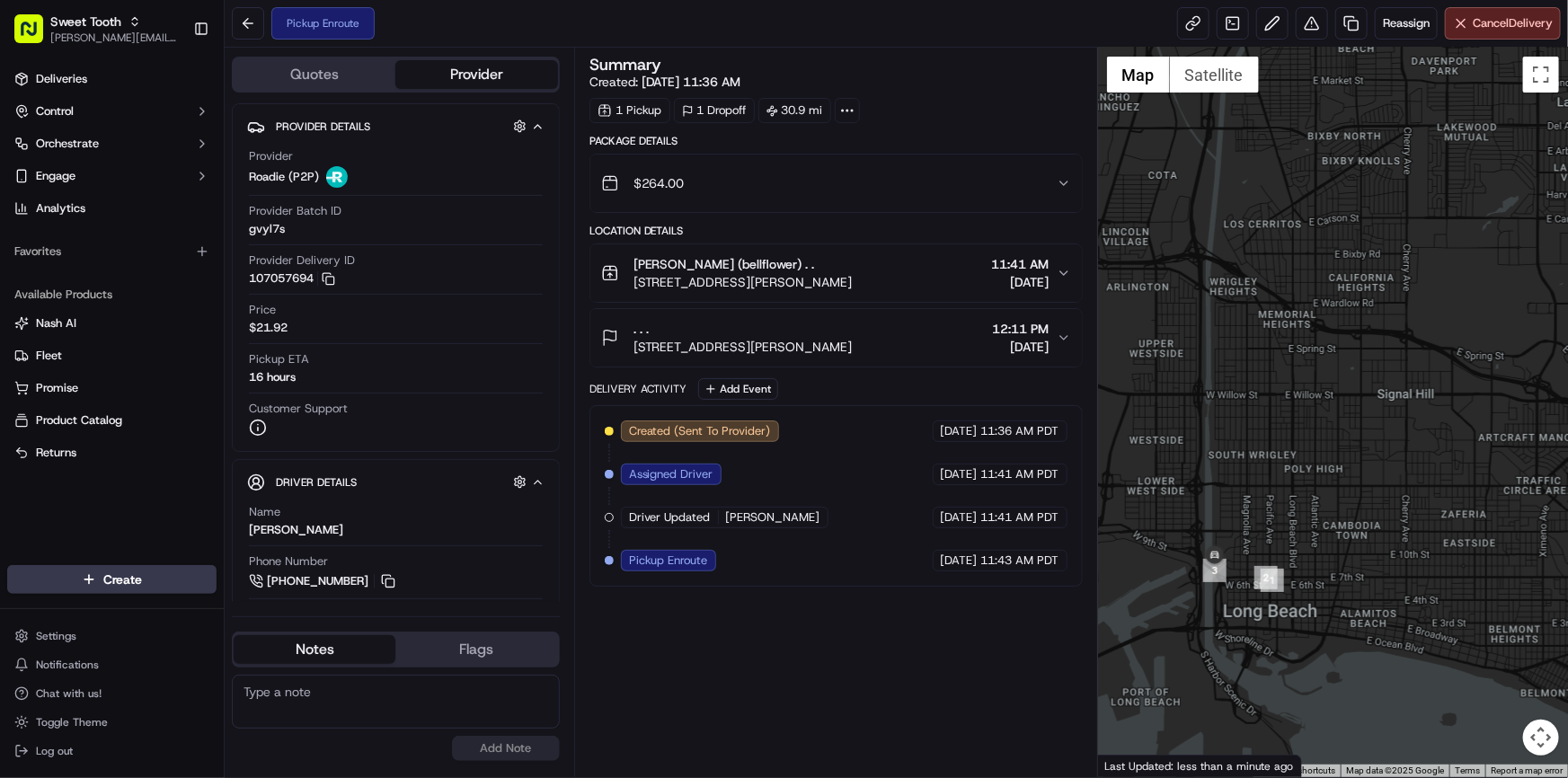
drag, startPoint x: 1301, startPoint y: 489, endPoint x: 1272, endPoint y: 528, distance: 48.6
click at [1272, 528] on div at bounding box center [1333, 412] width 470 height 730
